Goal: Task Accomplishment & Management: Complete application form

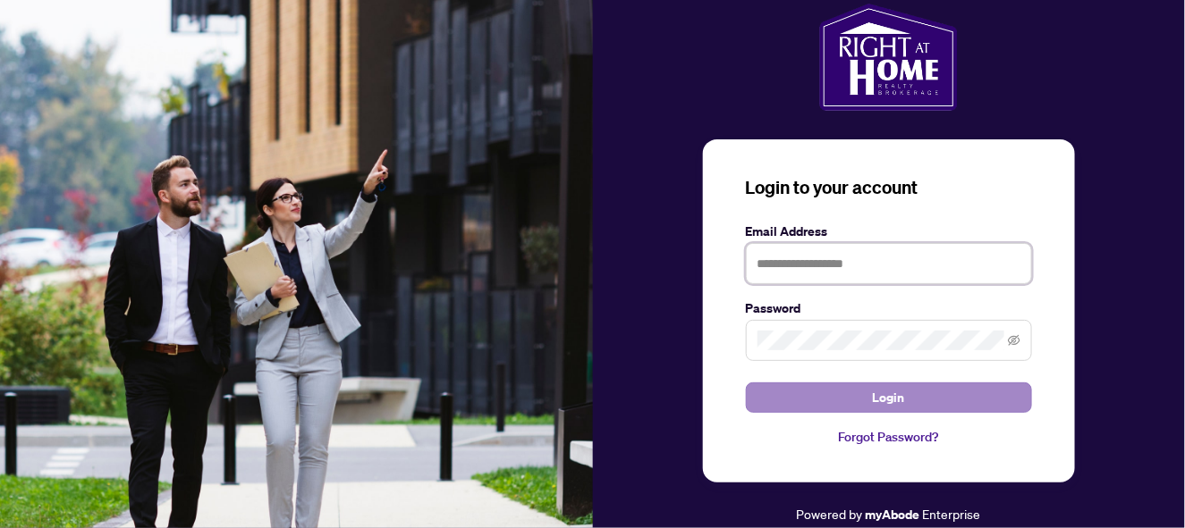
type input "**********"
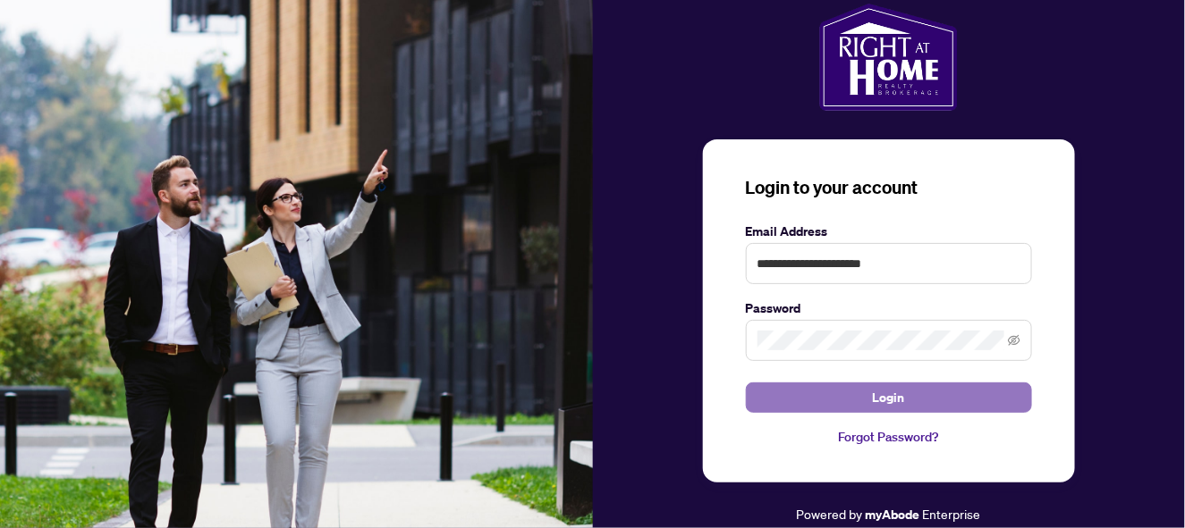
click at [860, 401] on button "Login" at bounding box center [889, 398] width 286 height 30
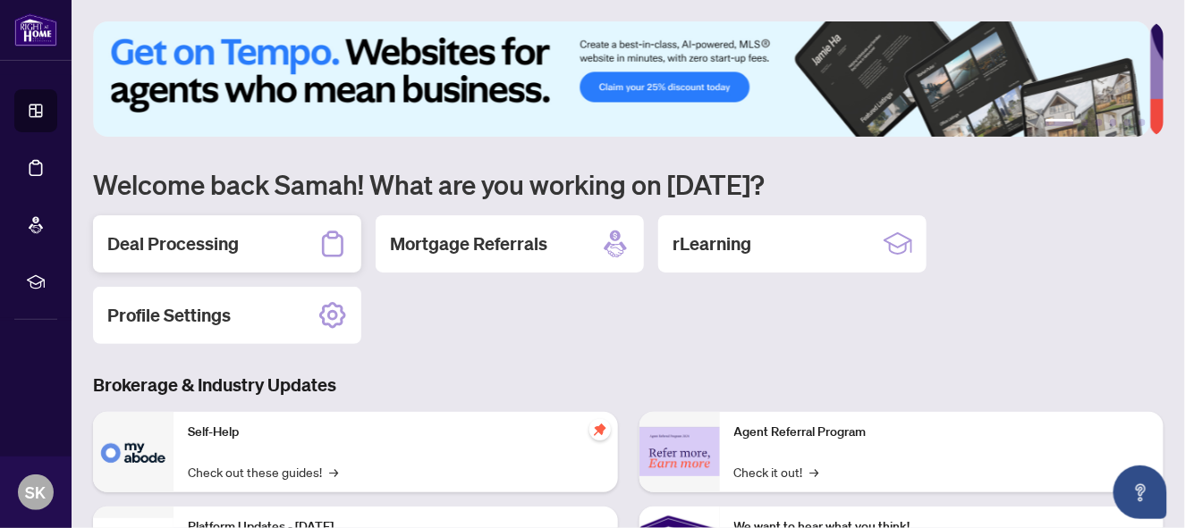
click at [249, 233] on div "Deal Processing" at bounding box center [227, 243] width 268 height 57
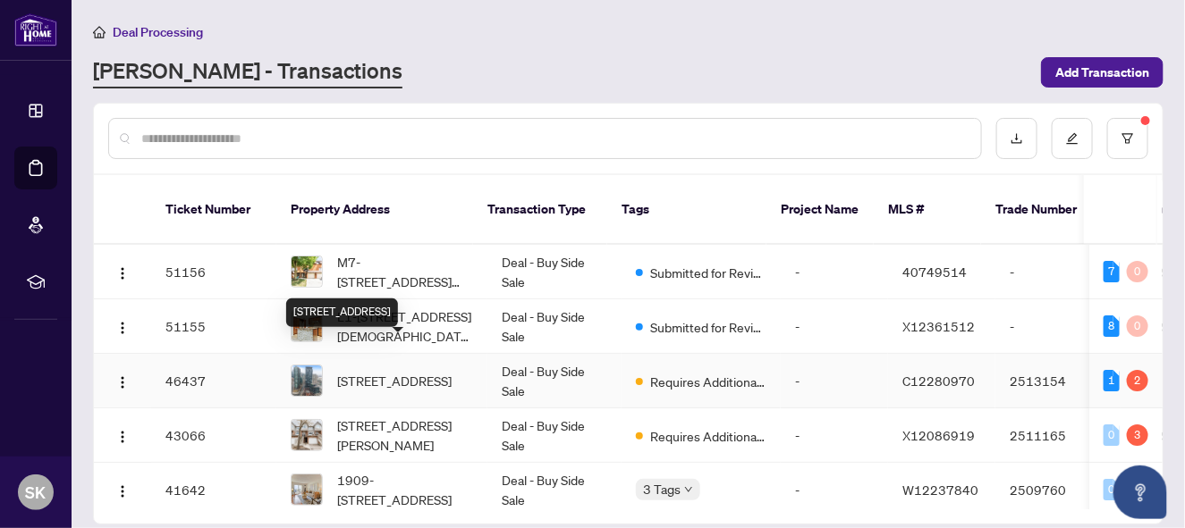
click at [418, 371] on span "[STREET_ADDRESS]" at bounding box center [394, 381] width 114 height 20
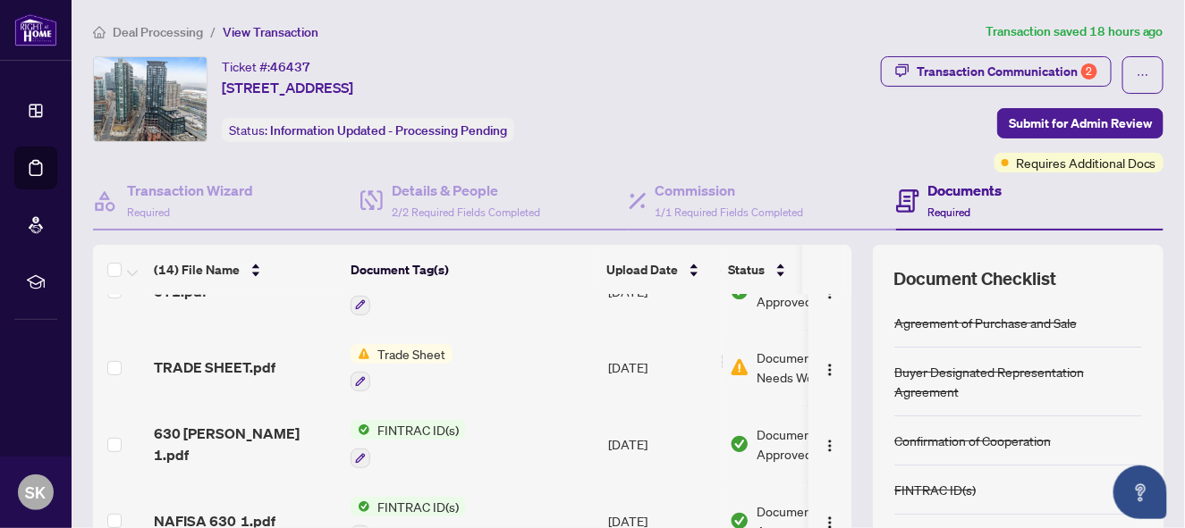
scroll to position [193, 0]
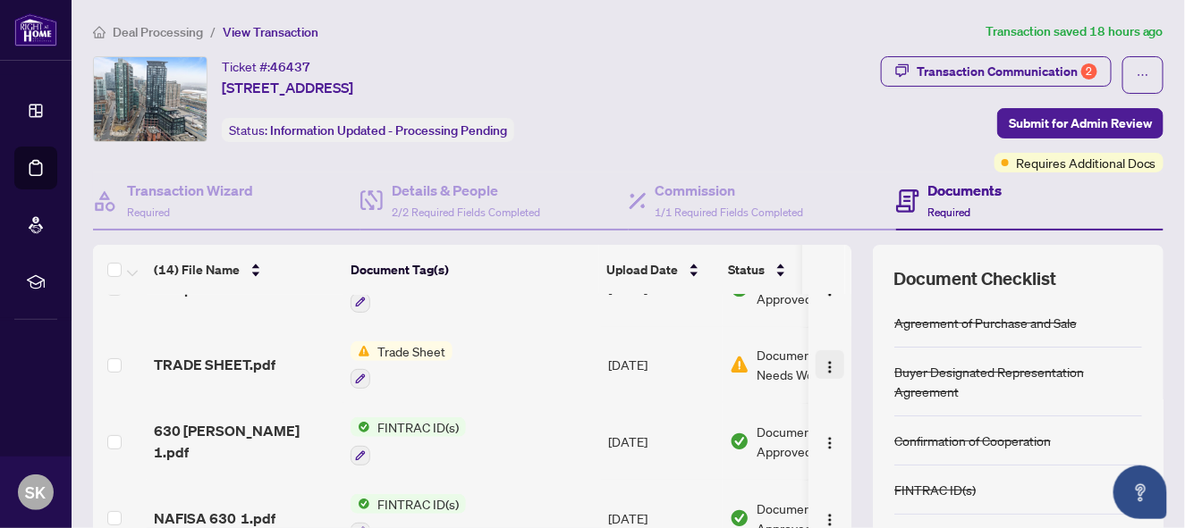
click at [823, 361] on img "button" at bounding box center [830, 367] width 14 height 14
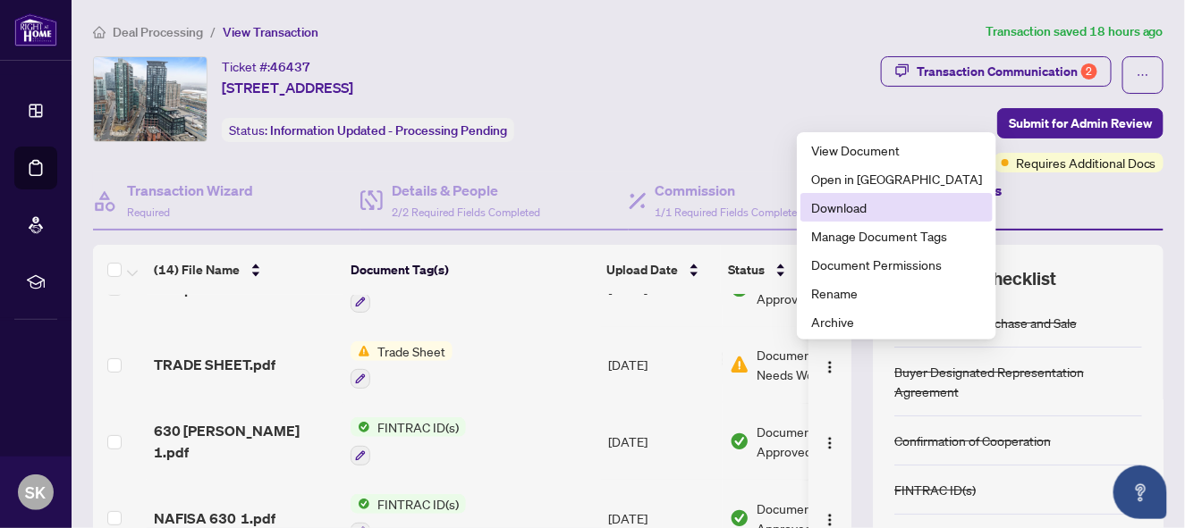
click at [846, 206] on span "Download" at bounding box center [896, 208] width 171 height 20
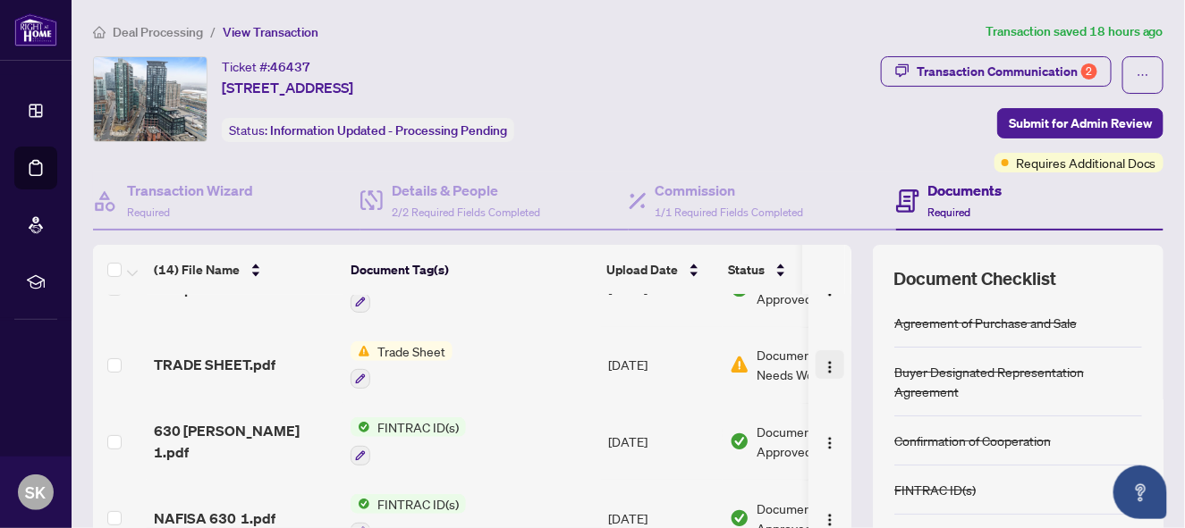
click at [823, 360] on img "button" at bounding box center [830, 367] width 14 height 14
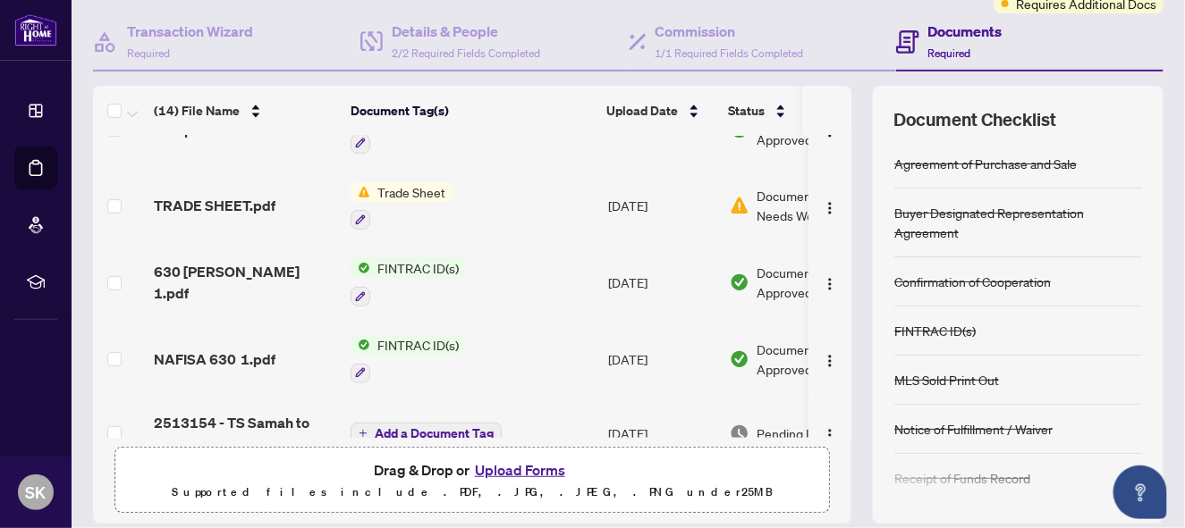
scroll to position [216, 0]
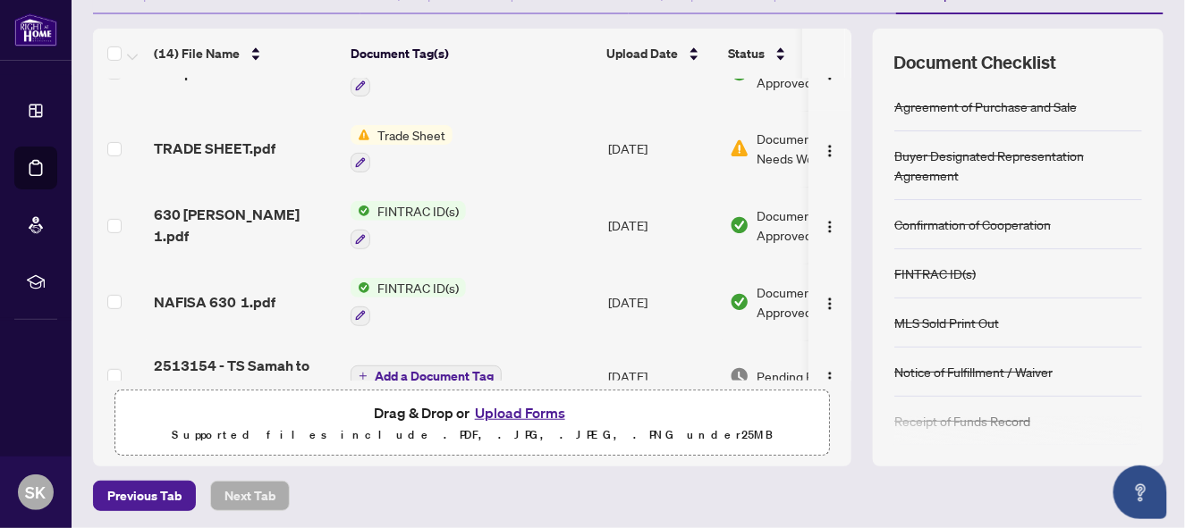
click at [542, 408] on button "Upload Forms" at bounding box center [519, 412] width 101 height 23
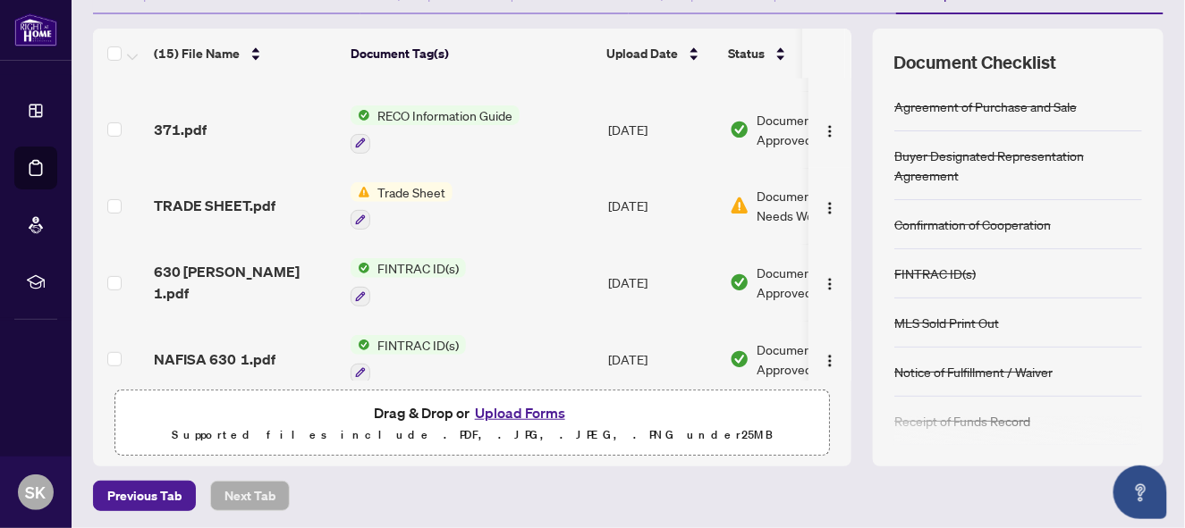
click at [494, 412] on button "Upload Forms" at bounding box center [519, 412] width 101 height 23
click at [522, 406] on button "Upload Forms" at bounding box center [519, 412] width 101 height 23
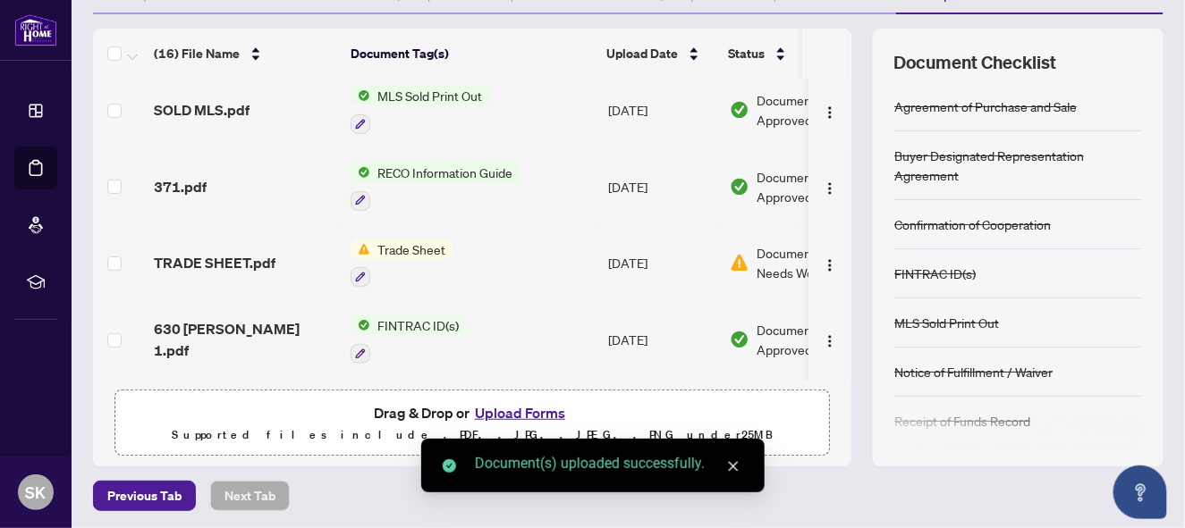
scroll to position [0, 0]
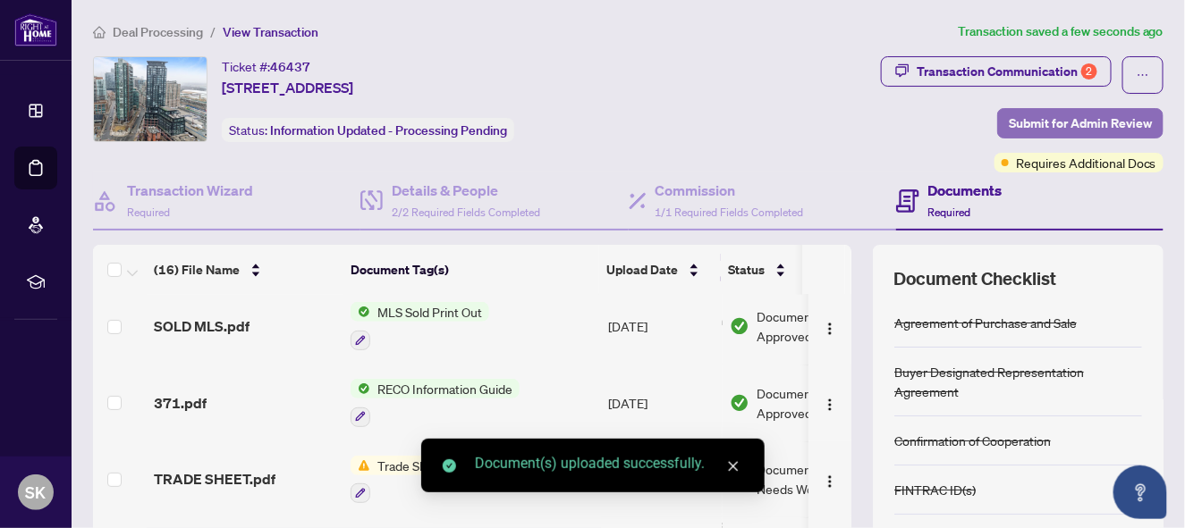
click at [1086, 113] on span "Submit for Admin Review" at bounding box center [1080, 123] width 143 height 29
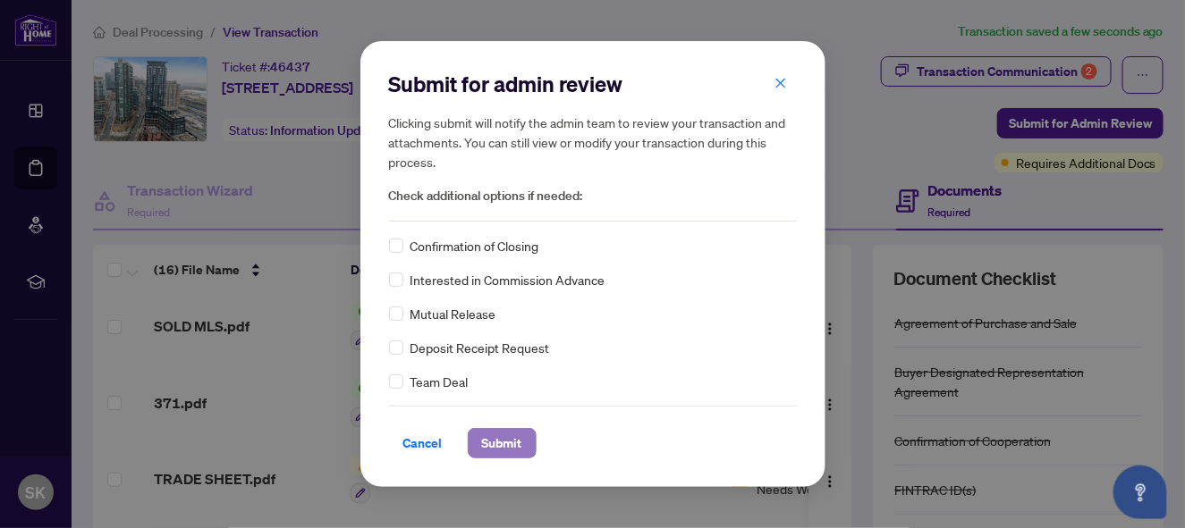
click at [489, 450] on span "Submit" at bounding box center [502, 443] width 40 height 29
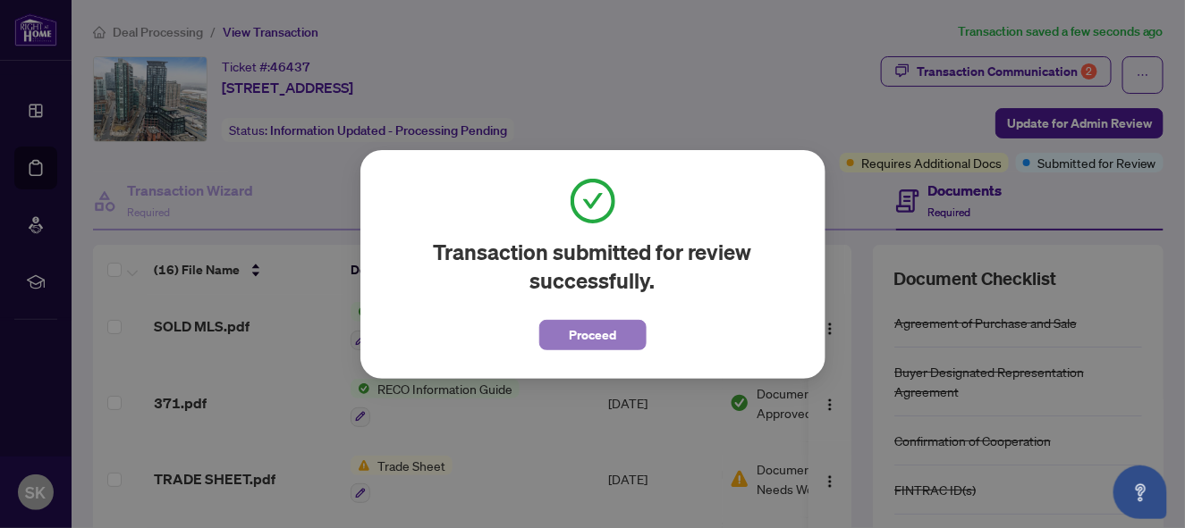
click at [604, 334] on span "Proceed" at bounding box center [592, 335] width 47 height 29
